Goal: Use online tool/utility: Utilize a website feature to perform a specific function

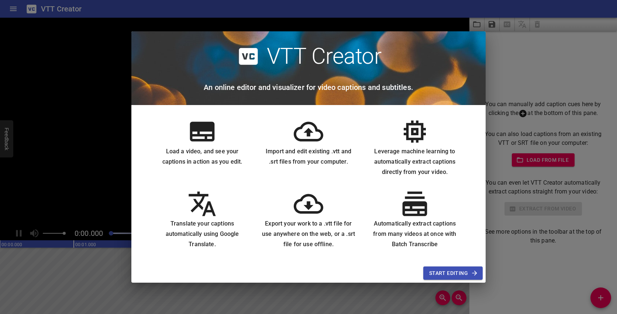
click at [458, 276] on span "Start Editing" at bounding box center [453, 273] width 48 height 9
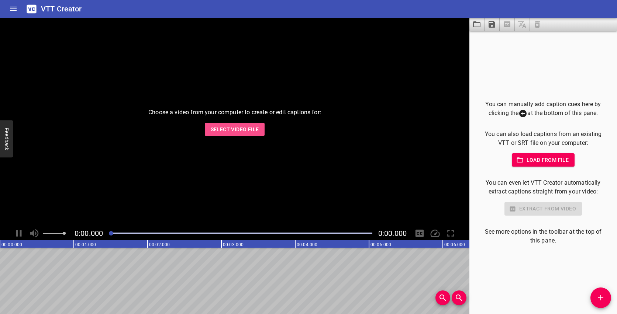
click at [217, 125] on span "Select Video File" at bounding box center [235, 129] width 48 height 9
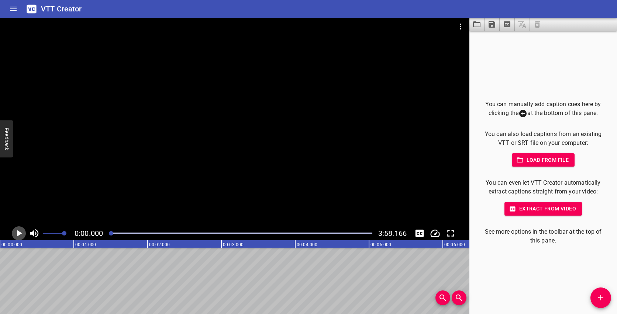
click at [19, 235] on icon "Play/Pause" at bounding box center [19, 233] width 5 height 7
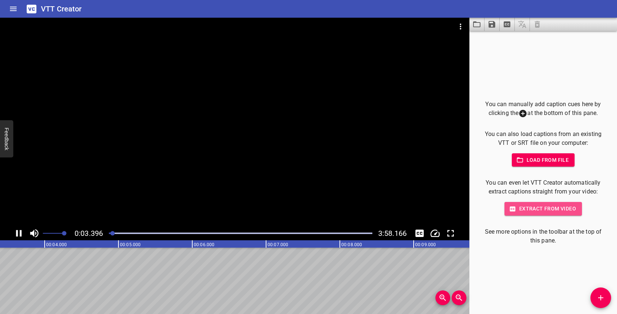
click at [536, 210] on span "Extract from video" at bounding box center [543, 208] width 66 height 9
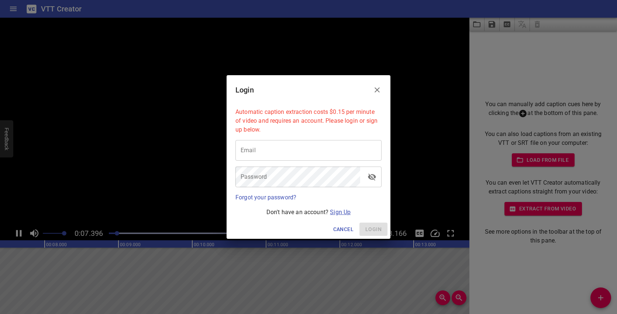
click at [342, 209] on link "Sign Up" at bounding box center [340, 212] width 21 height 7
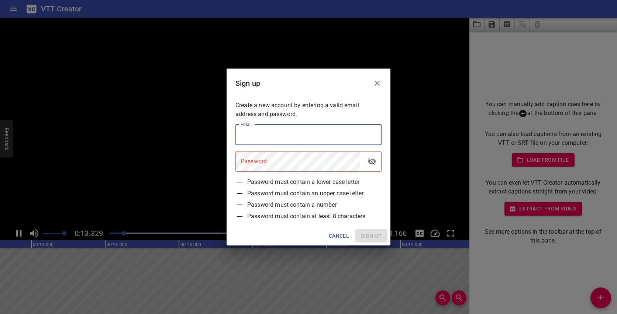
click at [351, 134] on input "email" at bounding box center [308, 135] width 146 height 21
click at [368, 134] on input "email" at bounding box center [308, 135] width 146 height 21
click at [334, 135] on input "email" at bounding box center [308, 135] width 146 height 21
type input "[PERSON_NAME][EMAIL_ADDRESS][DOMAIN_NAME]"
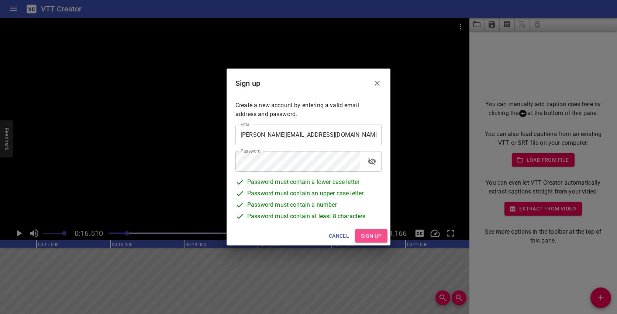
click at [367, 232] on span "Sign up" at bounding box center [371, 236] width 21 height 9
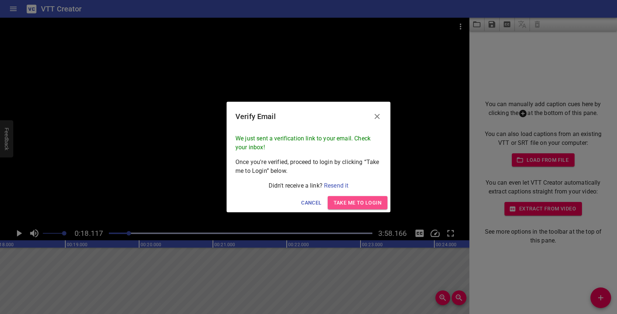
click at [359, 202] on span "Take me to Login" at bounding box center [357, 202] width 48 height 9
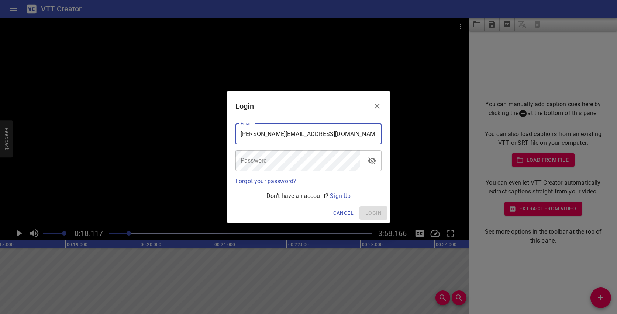
type input "[PERSON_NAME][EMAIL_ADDRESS][DOMAIN_NAME]"
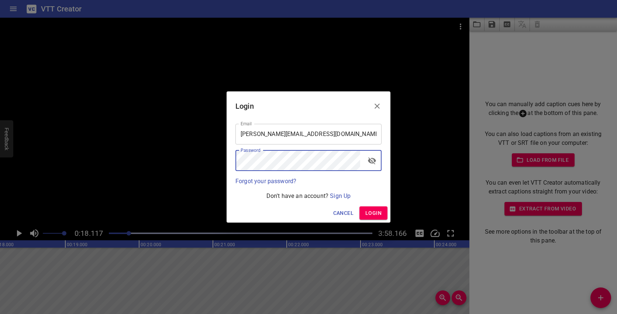
click at [371, 208] on button "Login" at bounding box center [373, 214] width 28 height 14
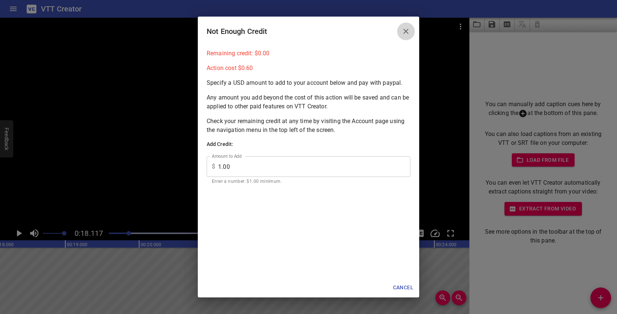
click at [407, 31] on icon "Close" at bounding box center [405, 31] width 9 height 9
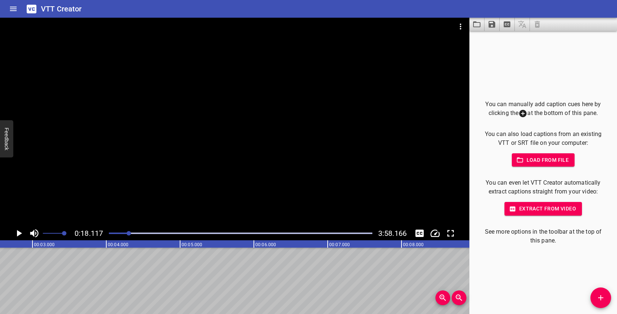
scroll to position [0, 254]
click at [592, 295] on span "Add Cue" at bounding box center [600, 298] width 21 height 9
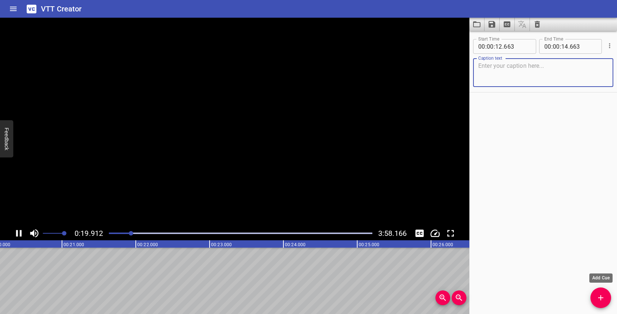
click at [595, 295] on span "Add Cue" at bounding box center [600, 298] width 21 height 9
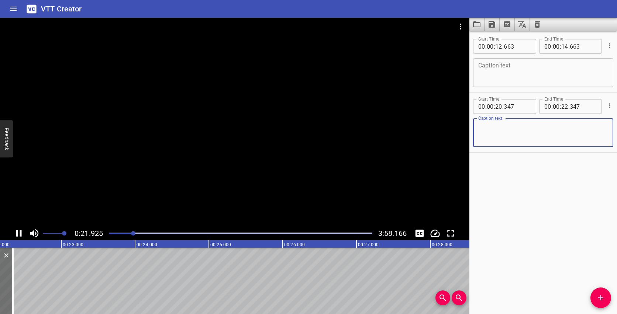
click at [355, 187] on div at bounding box center [234, 122] width 469 height 209
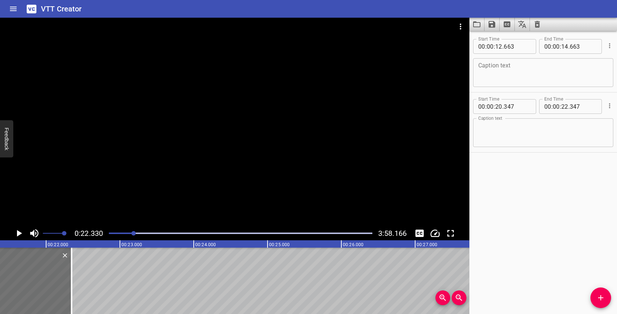
scroll to position [0, 1562]
